Goal: Task Accomplishment & Management: Complete application form

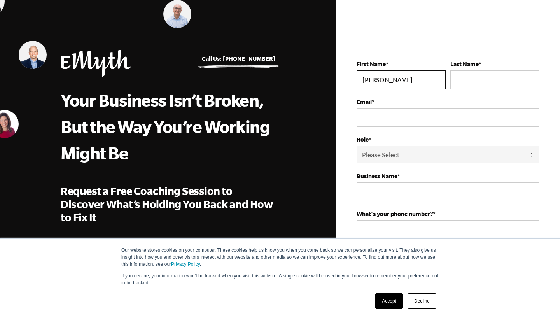
type input "[PERSON_NAME]"
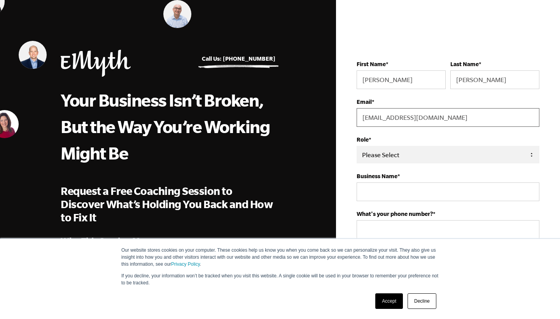
type input "[EMAIL_ADDRESS][DOMAIN_NAME]"
click at [412, 157] on select "Please Select Owner Partner / Co-Owner Executive Employee / Other" at bounding box center [448, 154] width 183 height 17
select select "Partner / Co-Owner"
type input "cryptocannabis"
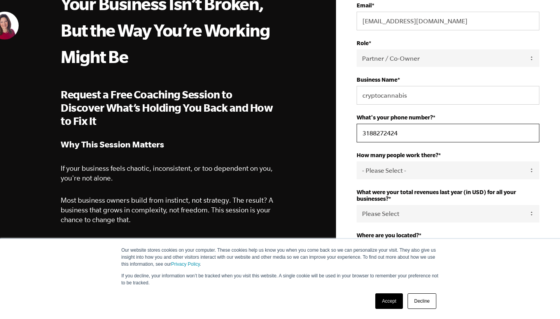
scroll to position [101, 0]
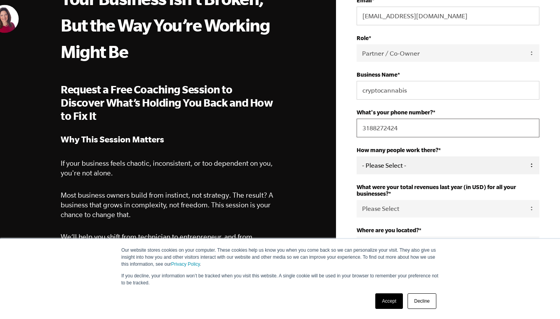
type input "3188272424"
select select "4-9"
select select "76-150K"
click at [425, 301] on link "Decline" at bounding box center [421, 301] width 29 height 16
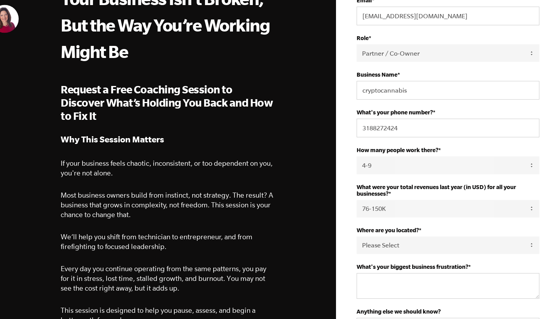
click at [432, 227] on label "Where are you located? *" at bounding box center [448, 230] width 183 height 7
click at [432, 236] on select "Please Select [GEOGRAPHIC_DATA] [GEOGRAPHIC_DATA] [GEOGRAPHIC_DATA] [GEOGRAPHIC…" at bounding box center [448, 244] width 183 height 17
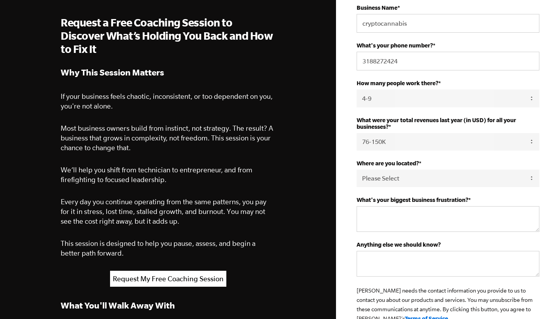
scroll to position [170, 0]
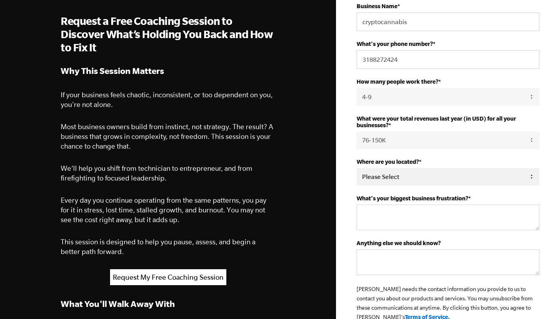
select select "[GEOGRAPHIC_DATA]"
click at [393, 221] on textarea "What's your biggest business frustration? *" at bounding box center [448, 218] width 183 height 26
type textarea "no system, no organization"
click at [392, 262] on textarea "Anything else we should know?" at bounding box center [448, 262] width 183 height 26
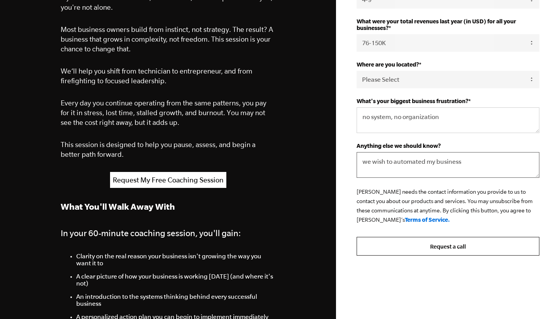
scroll to position [269, 0]
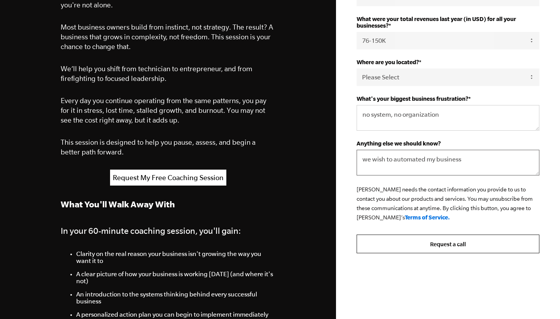
type textarea "we wish to automated my business"
click at [449, 250] on input "Request a call" at bounding box center [448, 243] width 183 height 19
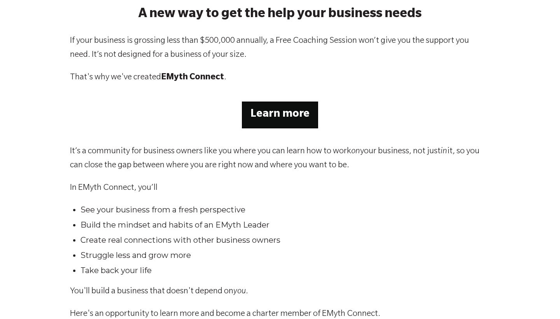
scroll to position [57, 0]
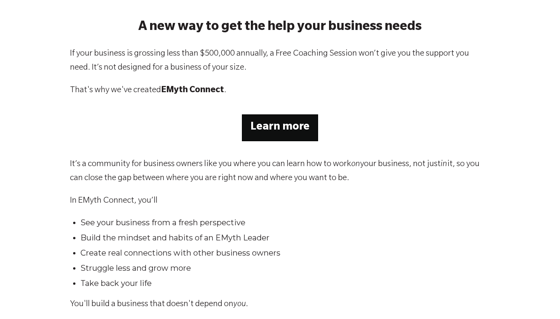
click at [292, 129] on strong "Learn more" at bounding box center [279, 128] width 59 height 12
